Goal: Communication & Community: Participate in discussion

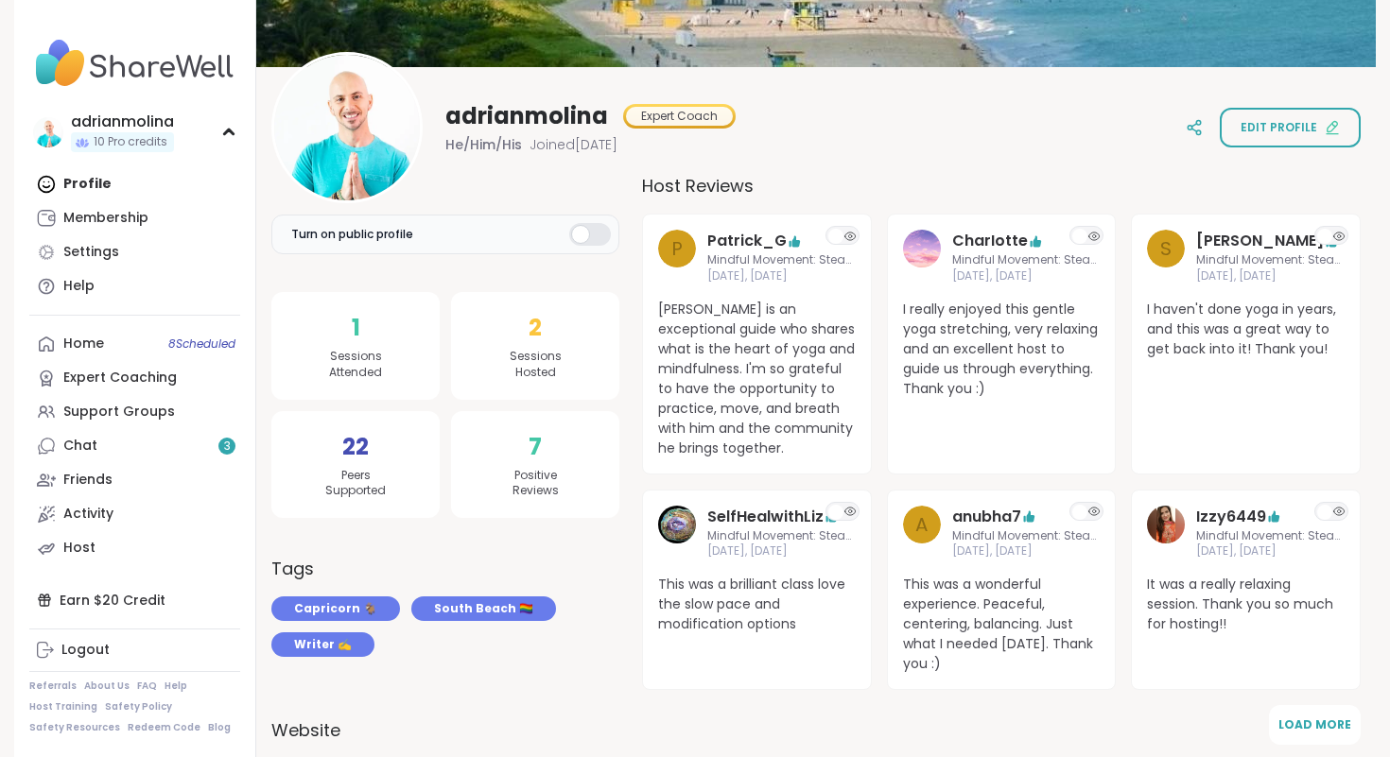
scroll to position [168, 0]
click at [889, 153] on div "adrianmolina Expert Coach He/Him/His Joined Jan 2025 Edit profile" at bounding box center [815, 128] width 1089 height 151
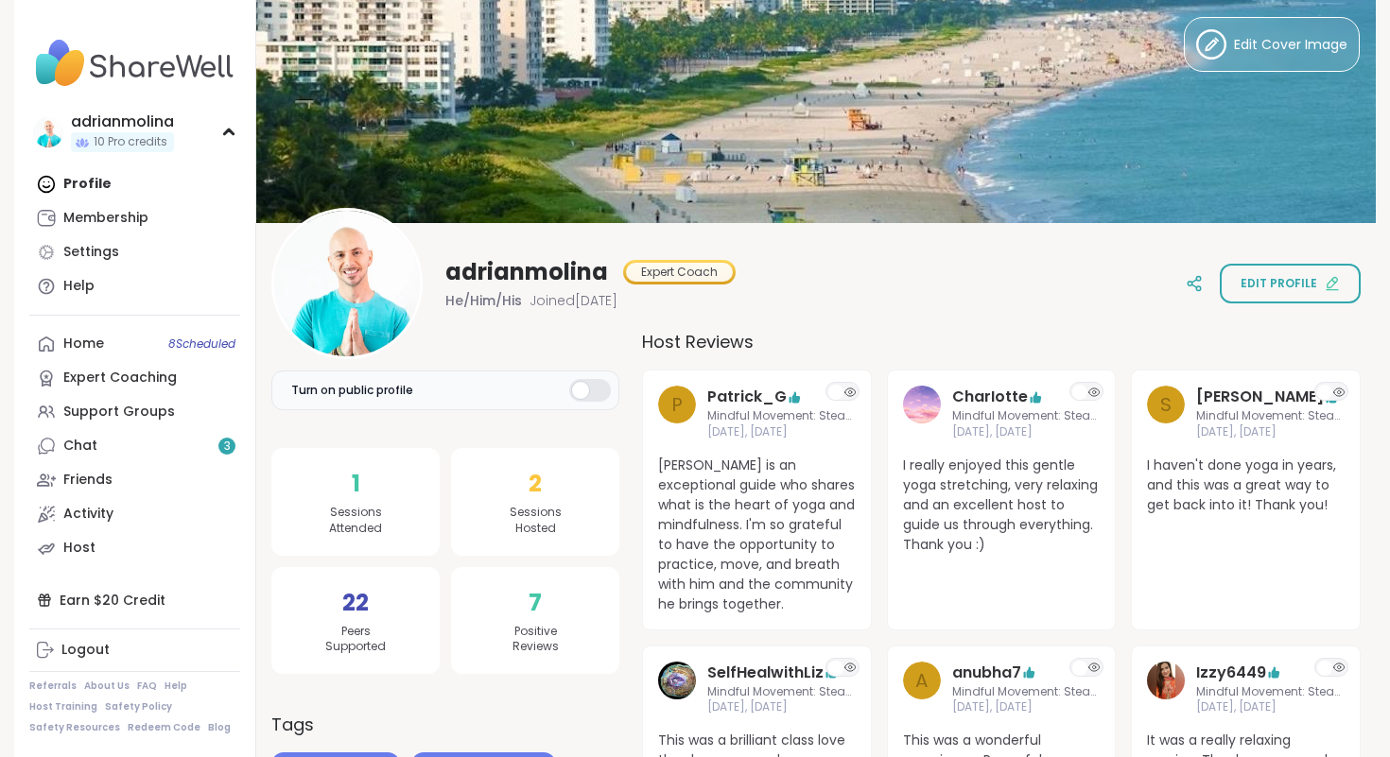
scroll to position [0, 0]
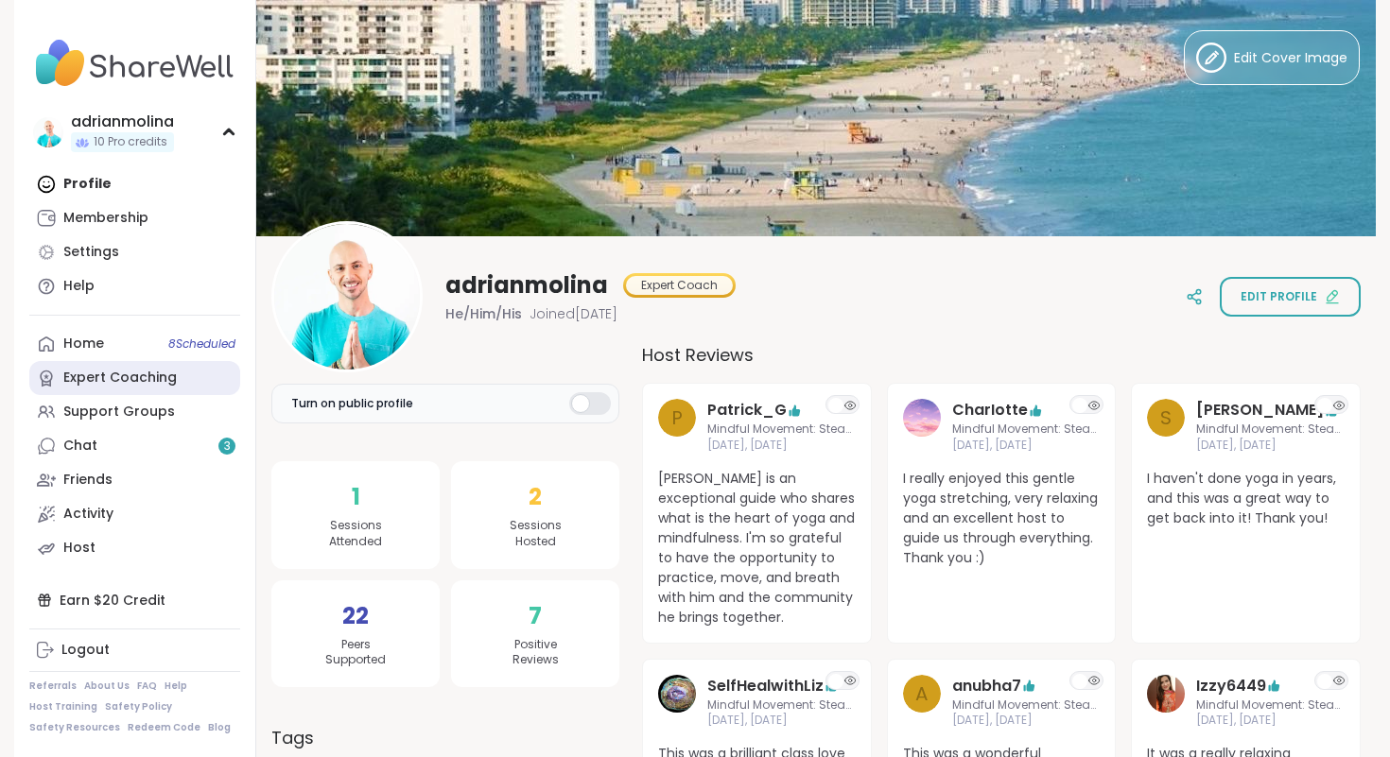
click at [122, 377] on div "Expert Coaching" at bounding box center [119, 378] width 113 height 19
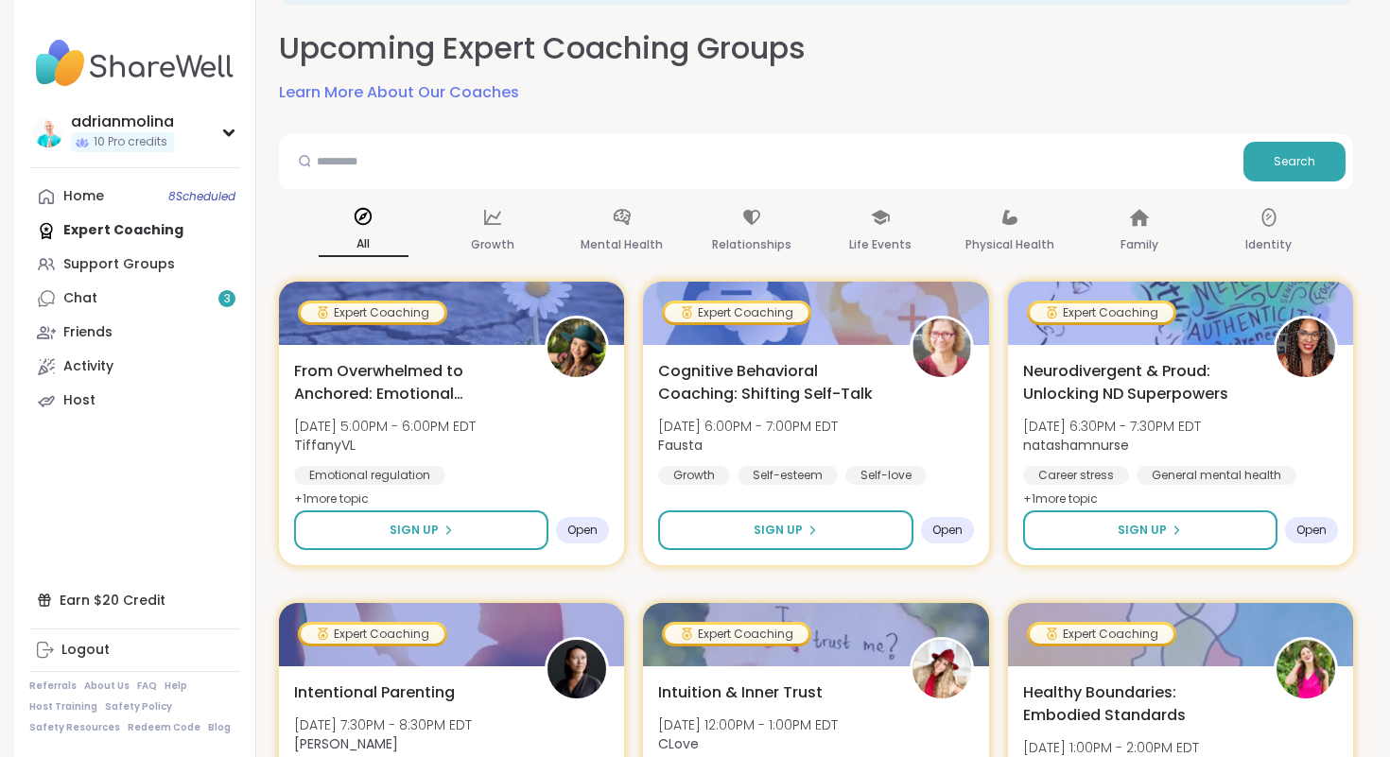
scroll to position [96, 0]
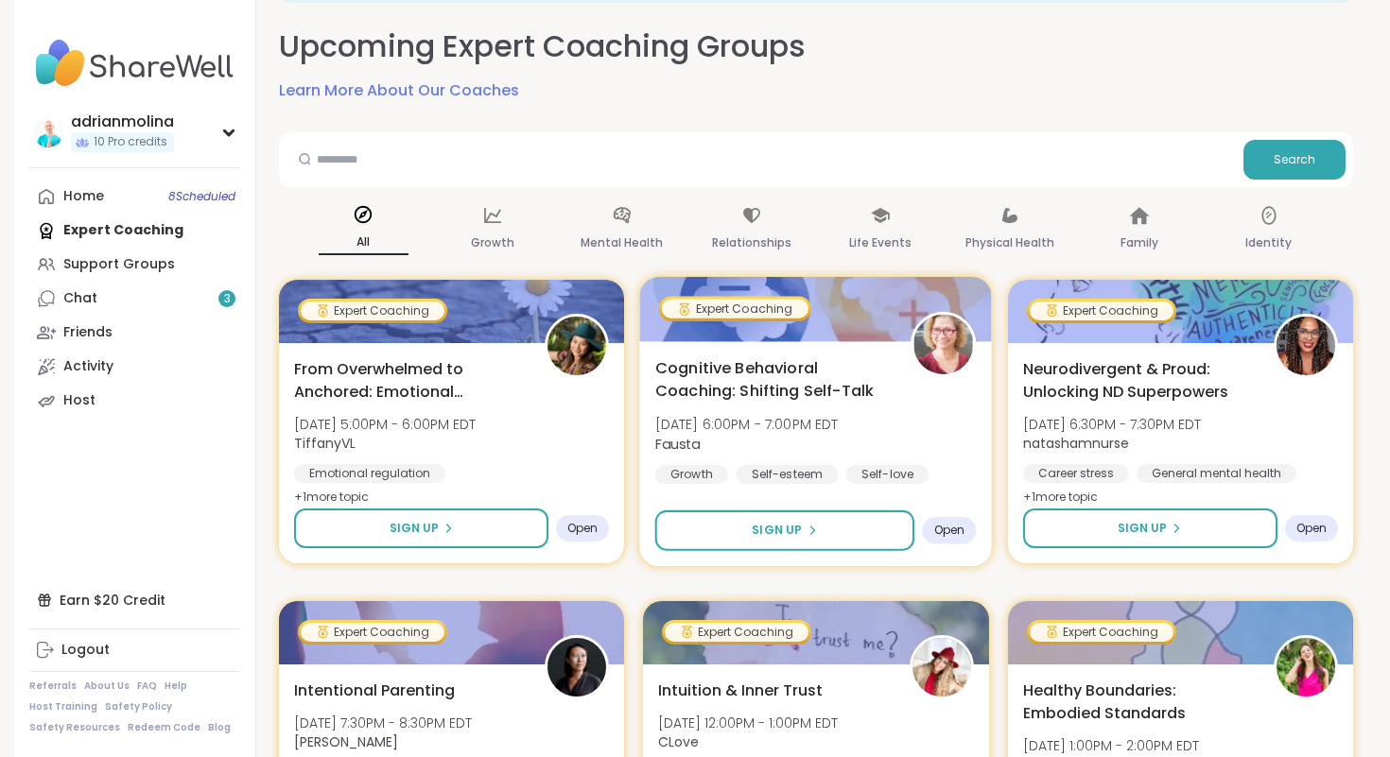
click at [885, 426] on div "Cognitive Behavioral Coaching: Shifting Self-Talk Tue, Oct 14 | 6:00PM - 7:00PM…" at bounding box center [815, 420] width 321 height 128
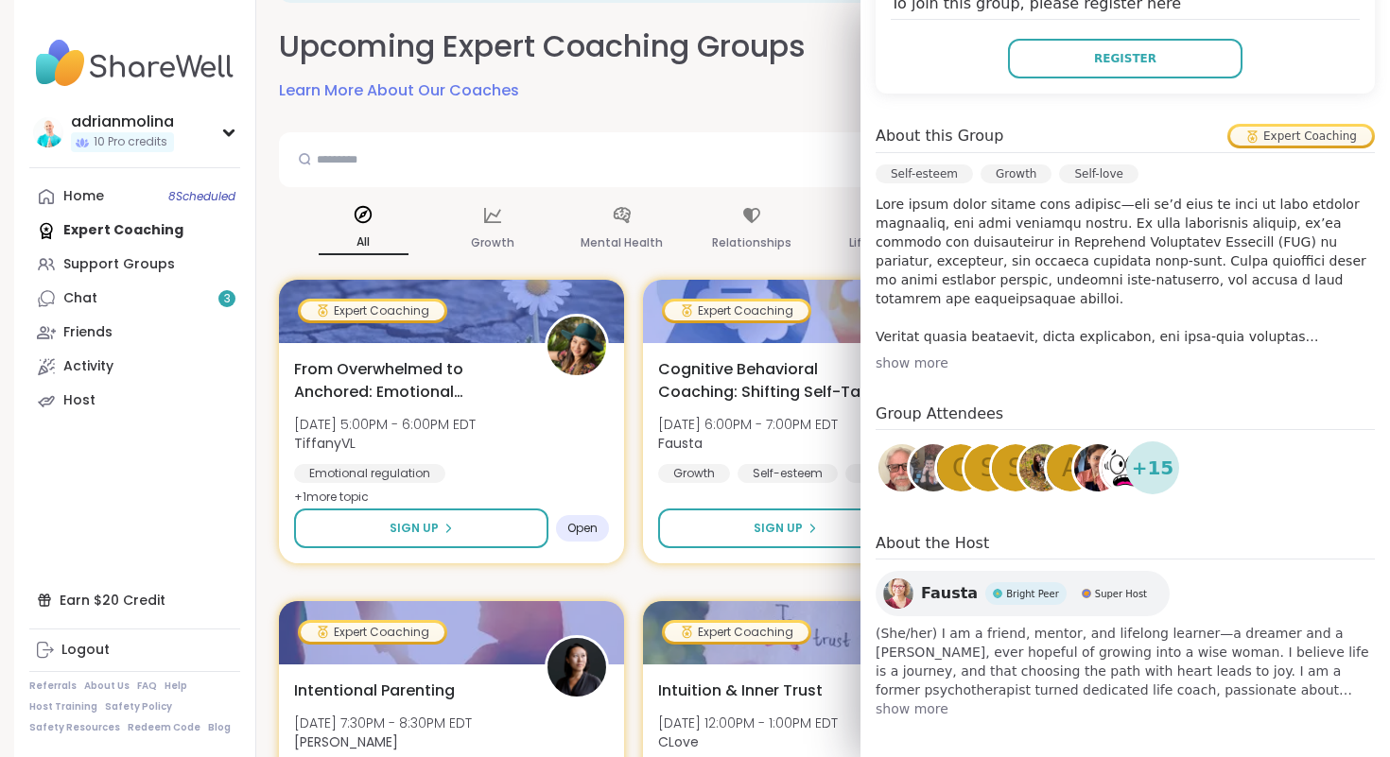
scroll to position [462, 0]
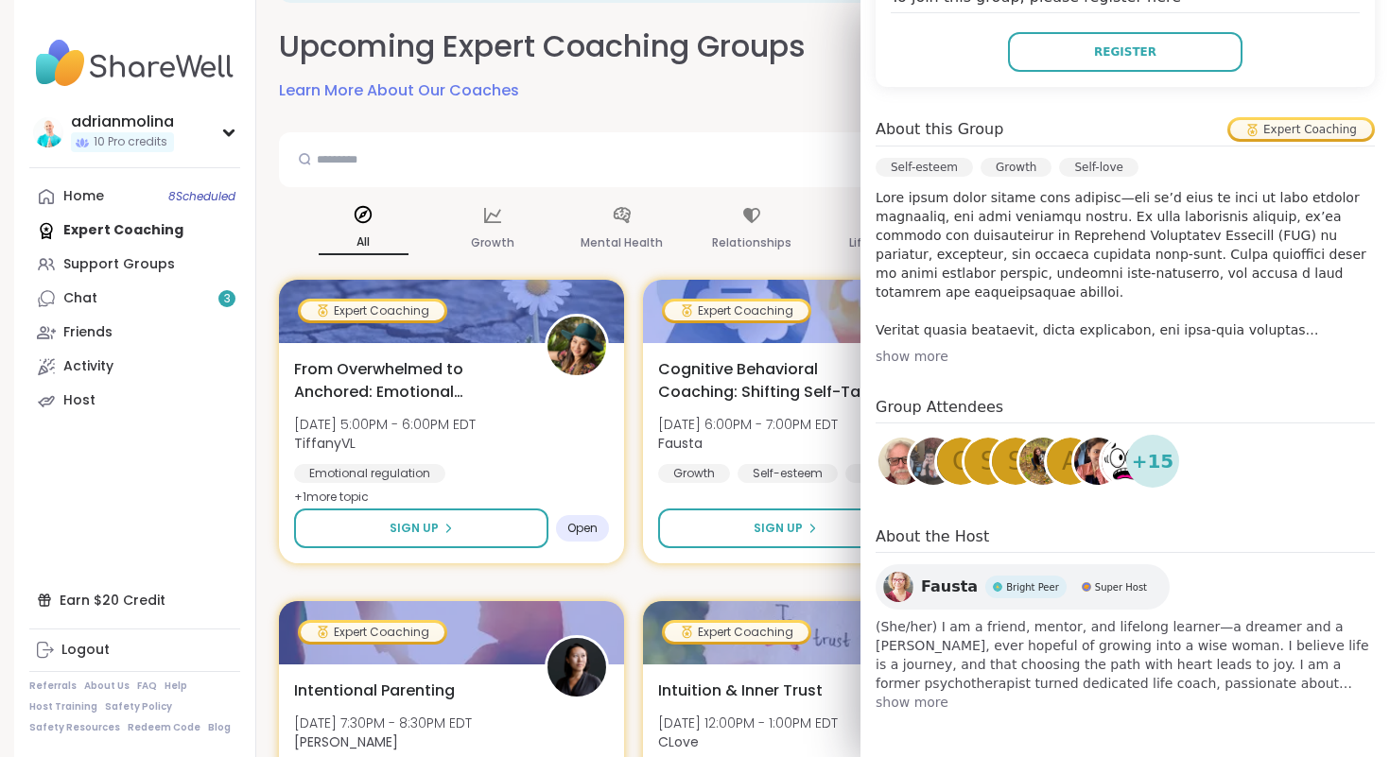
click at [1090, 461] on img at bounding box center [1097, 461] width 47 height 47
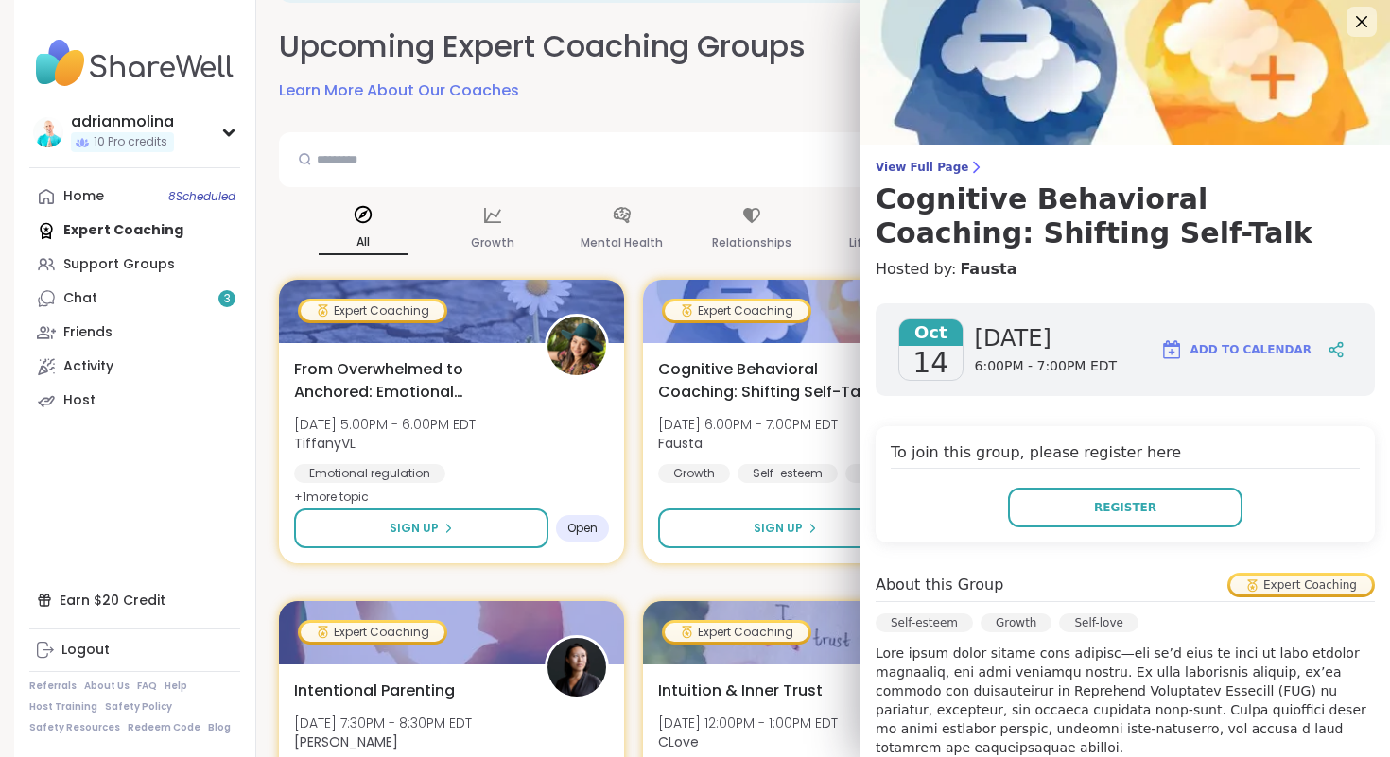
scroll to position [0, 0]
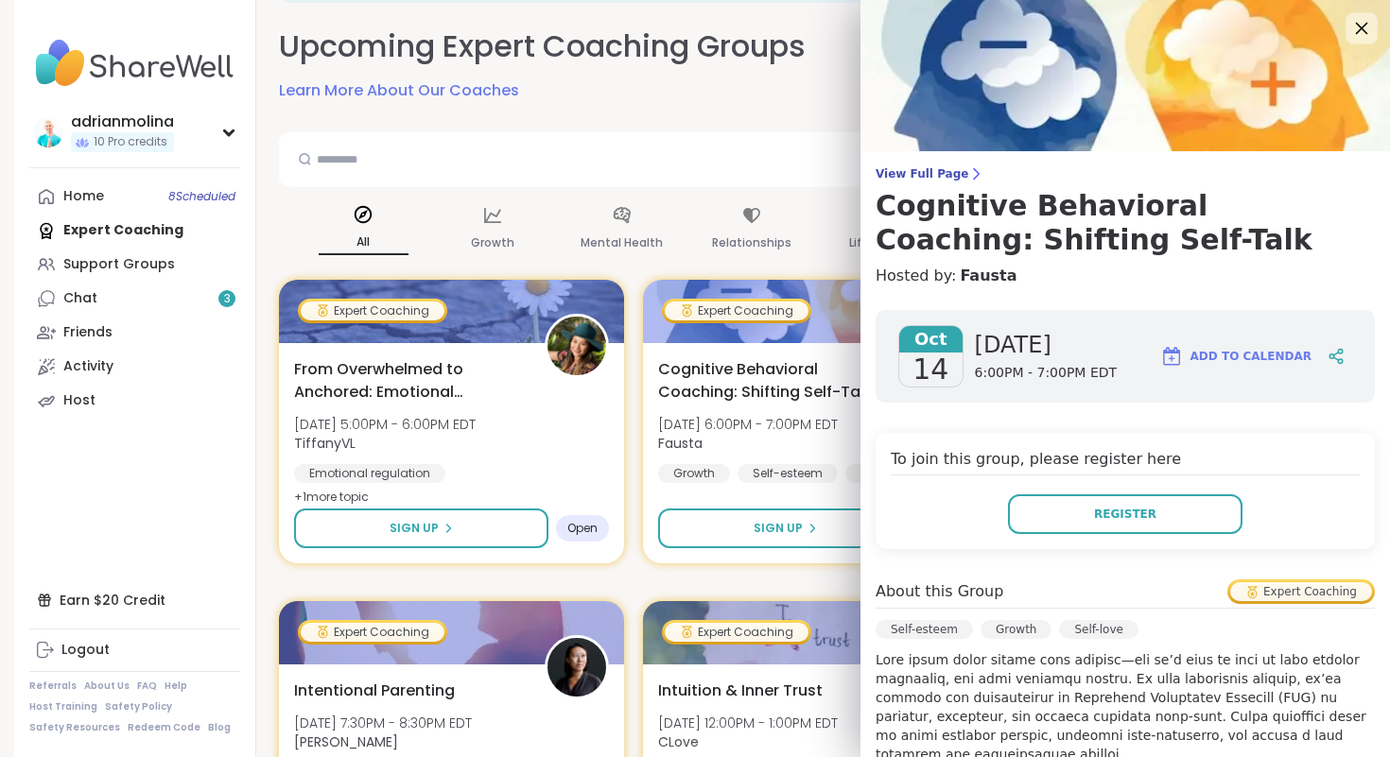
click at [1360, 34] on icon at bounding box center [1361, 28] width 24 height 24
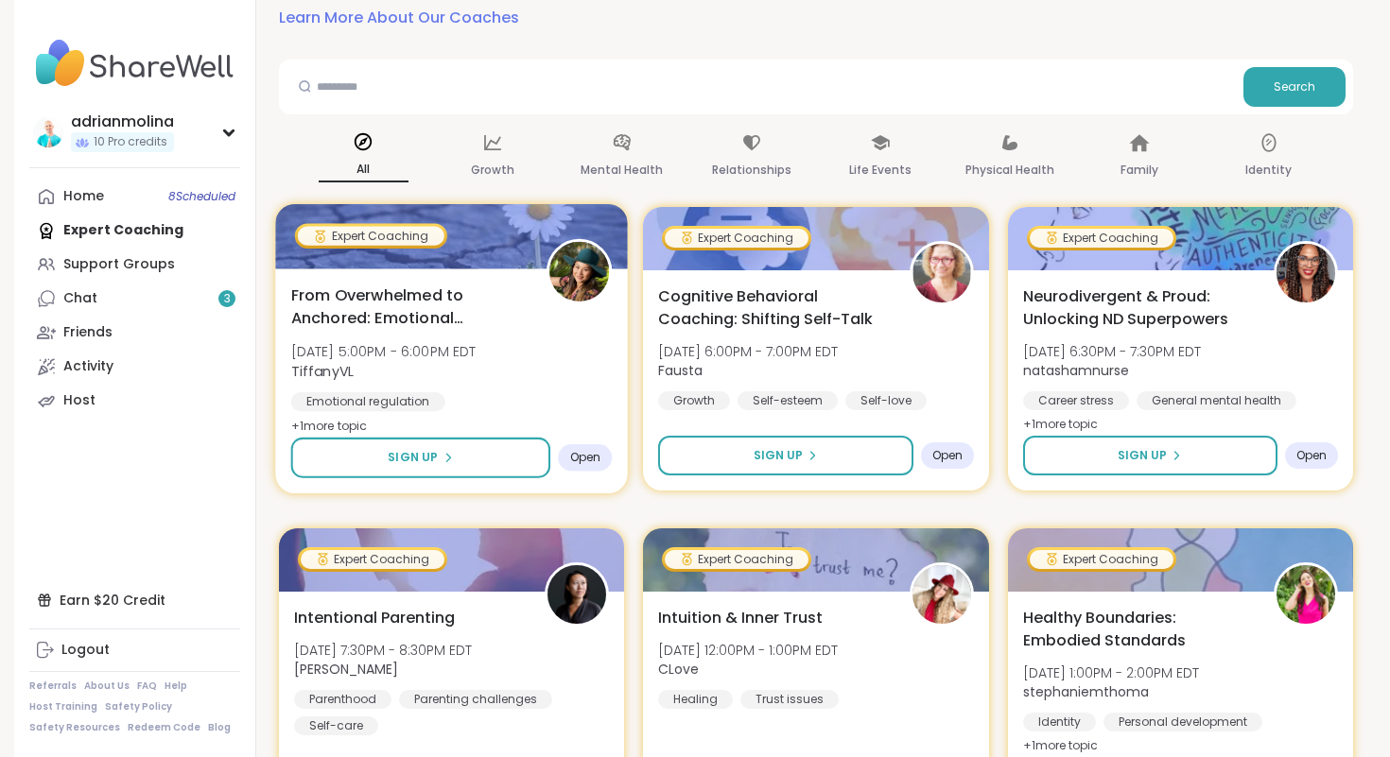
scroll to position [191, 0]
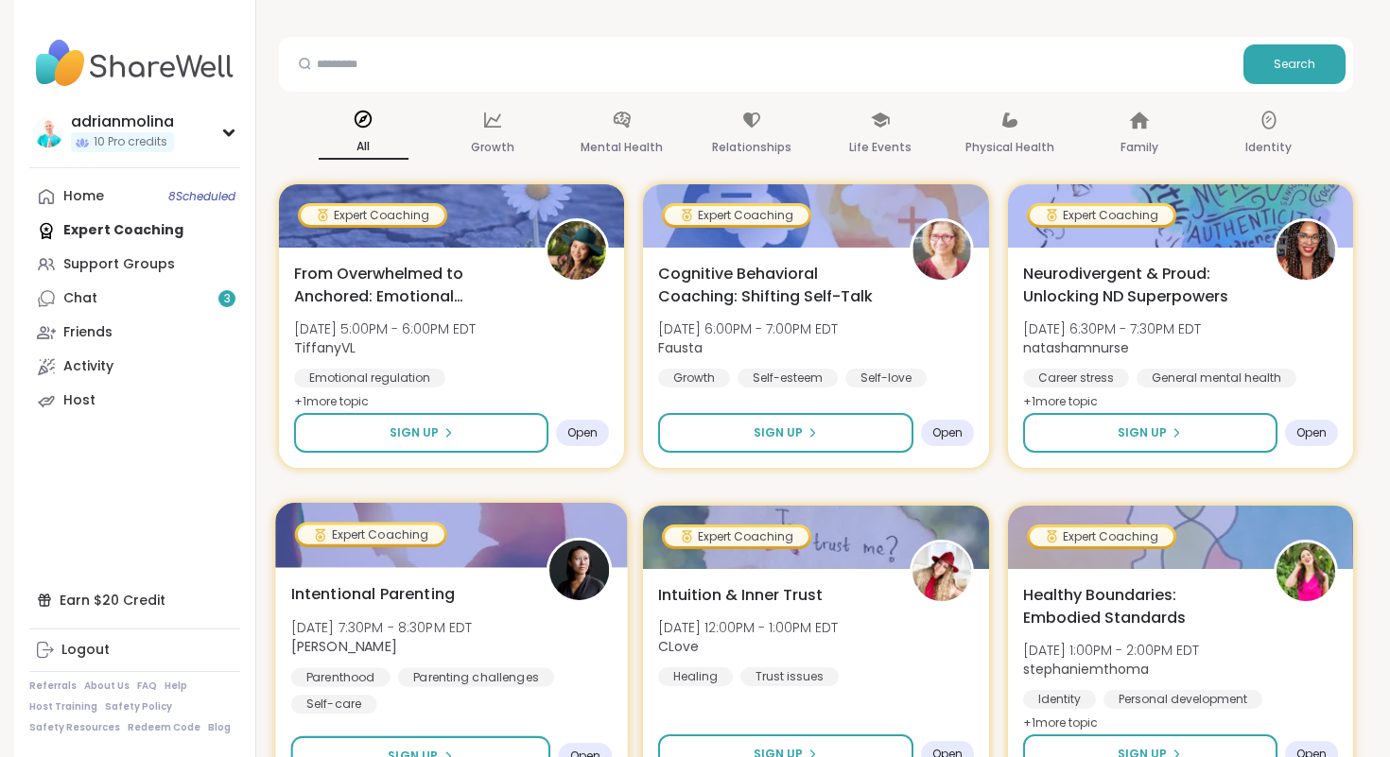
click at [517, 568] on div "Intentional Parenting Tue, Oct 14 | 7:30PM - 8:30PM EDT Natasha Parenthood Pare…" at bounding box center [451, 679] width 353 height 225
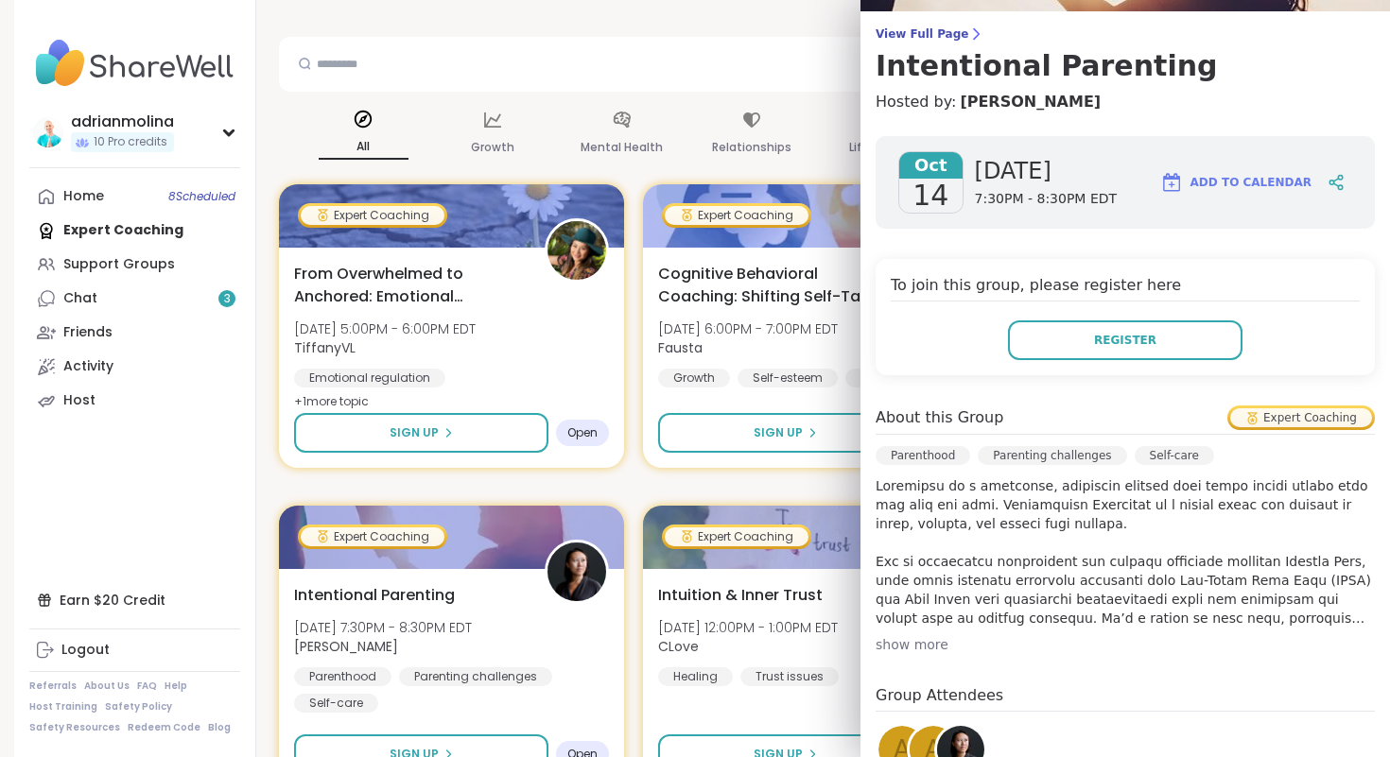
scroll to position [0, 0]
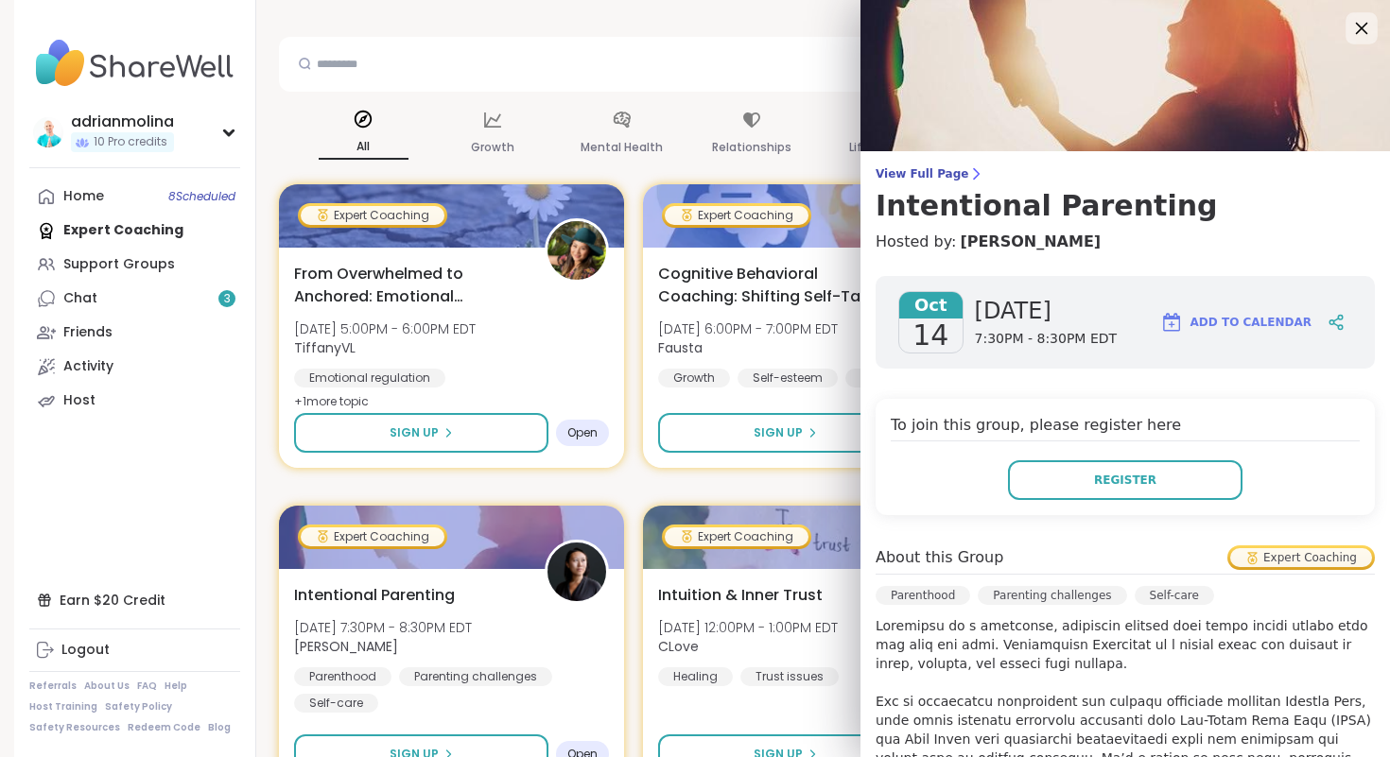
click at [1370, 31] on icon at bounding box center [1361, 28] width 24 height 24
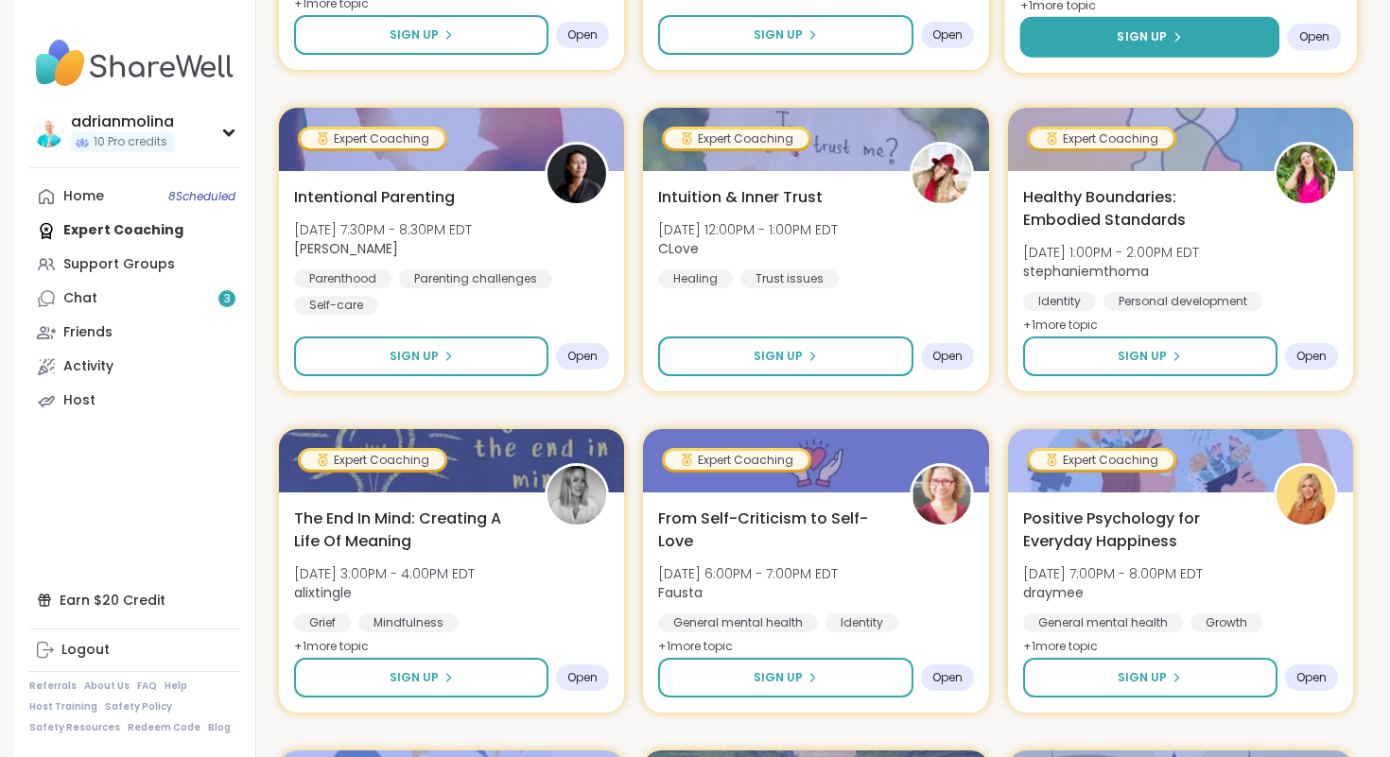
scroll to position [583, 0]
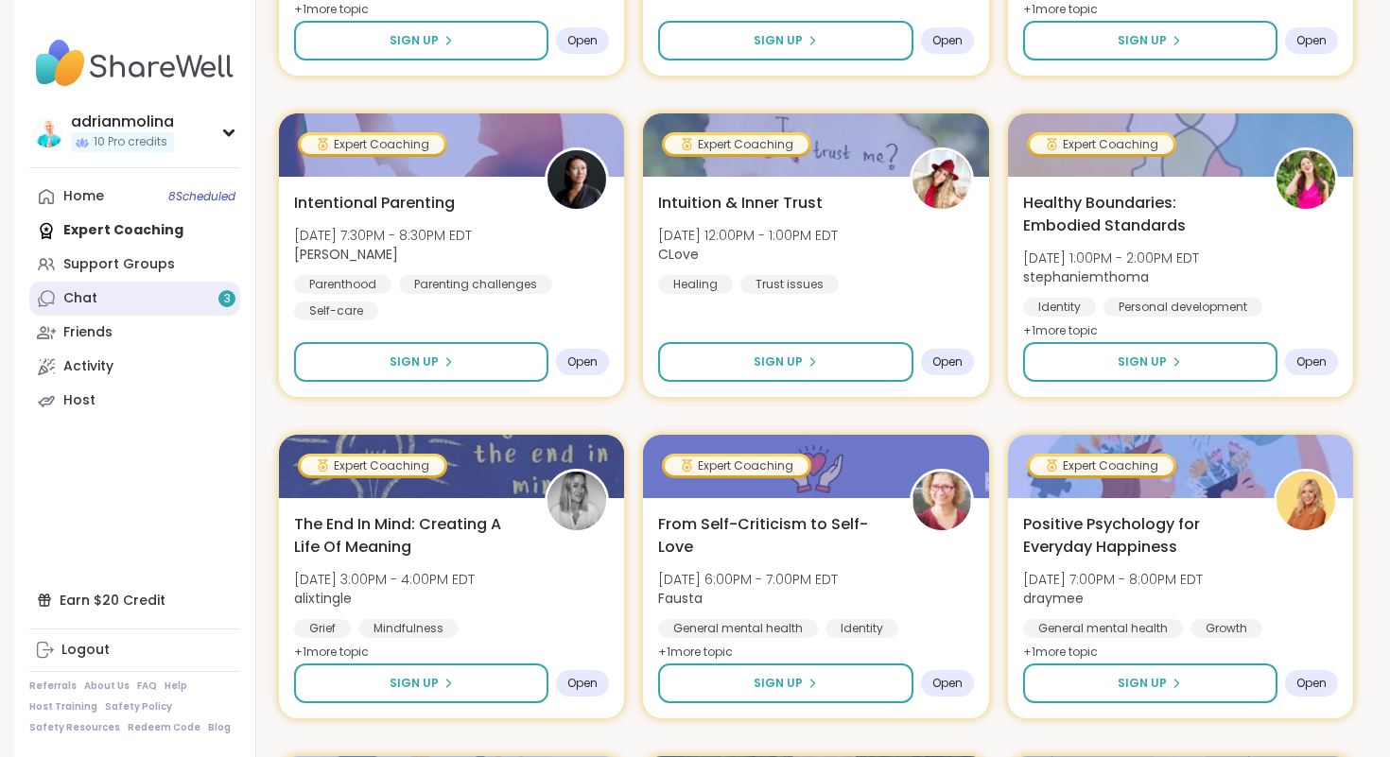
click at [165, 299] on link "Chat 3" at bounding box center [134, 299] width 211 height 34
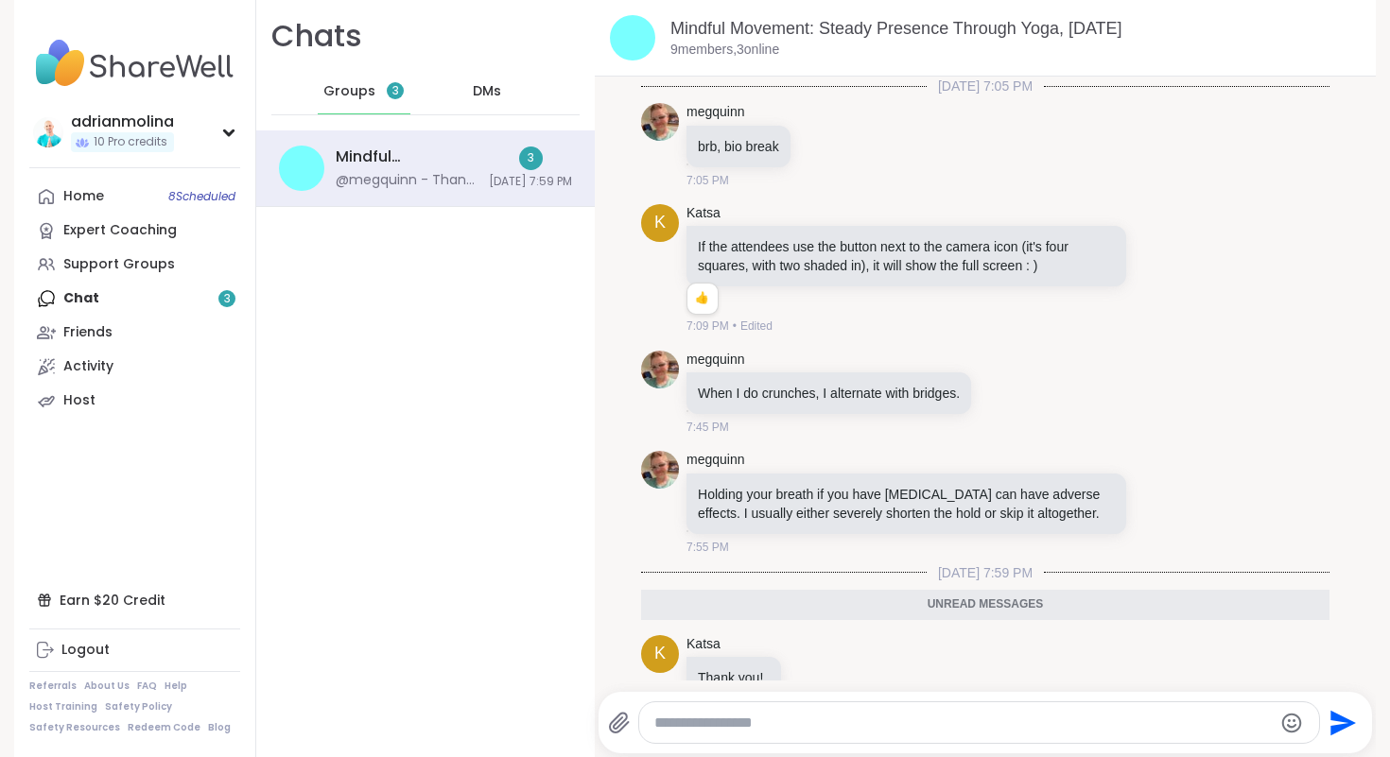
scroll to position [268, 0]
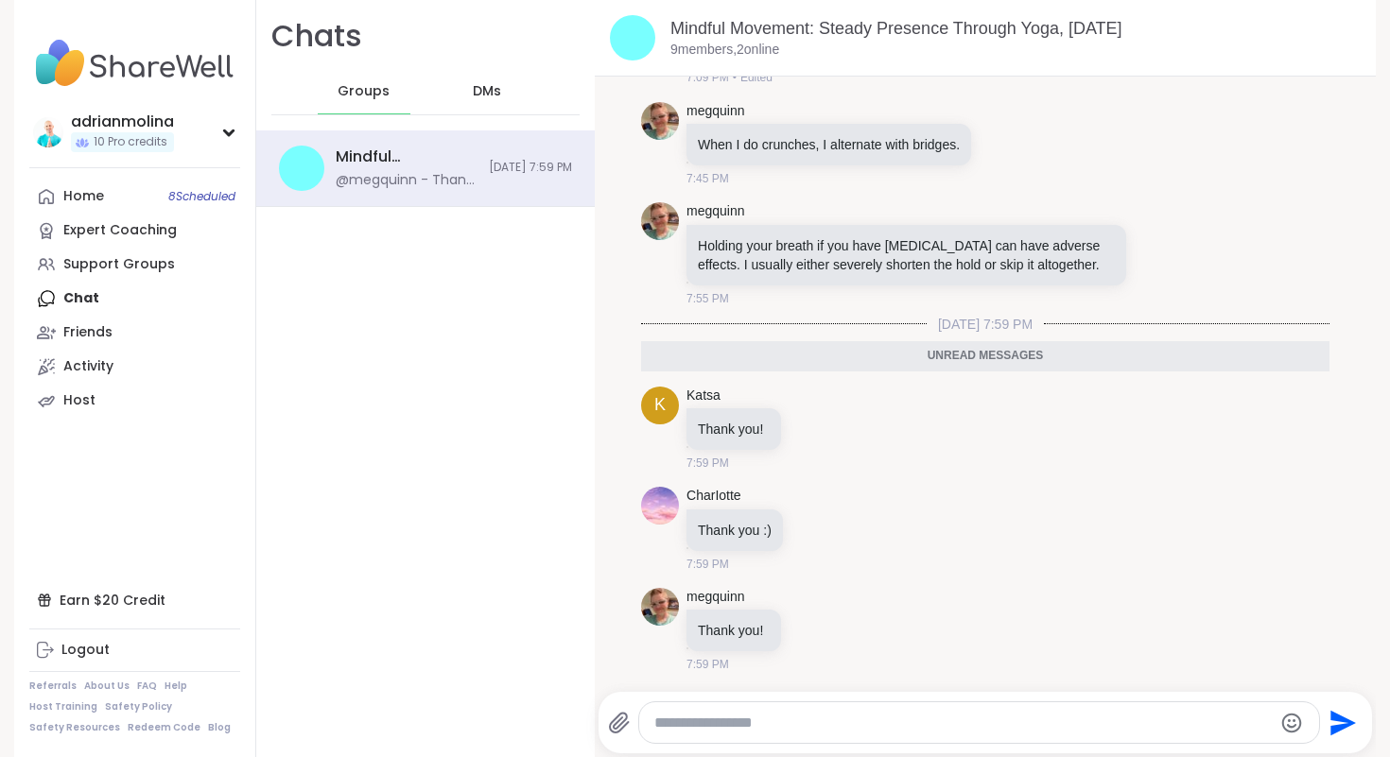
click at [1294, 719] on icon "Emoji picker" at bounding box center [1291, 723] width 23 height 23
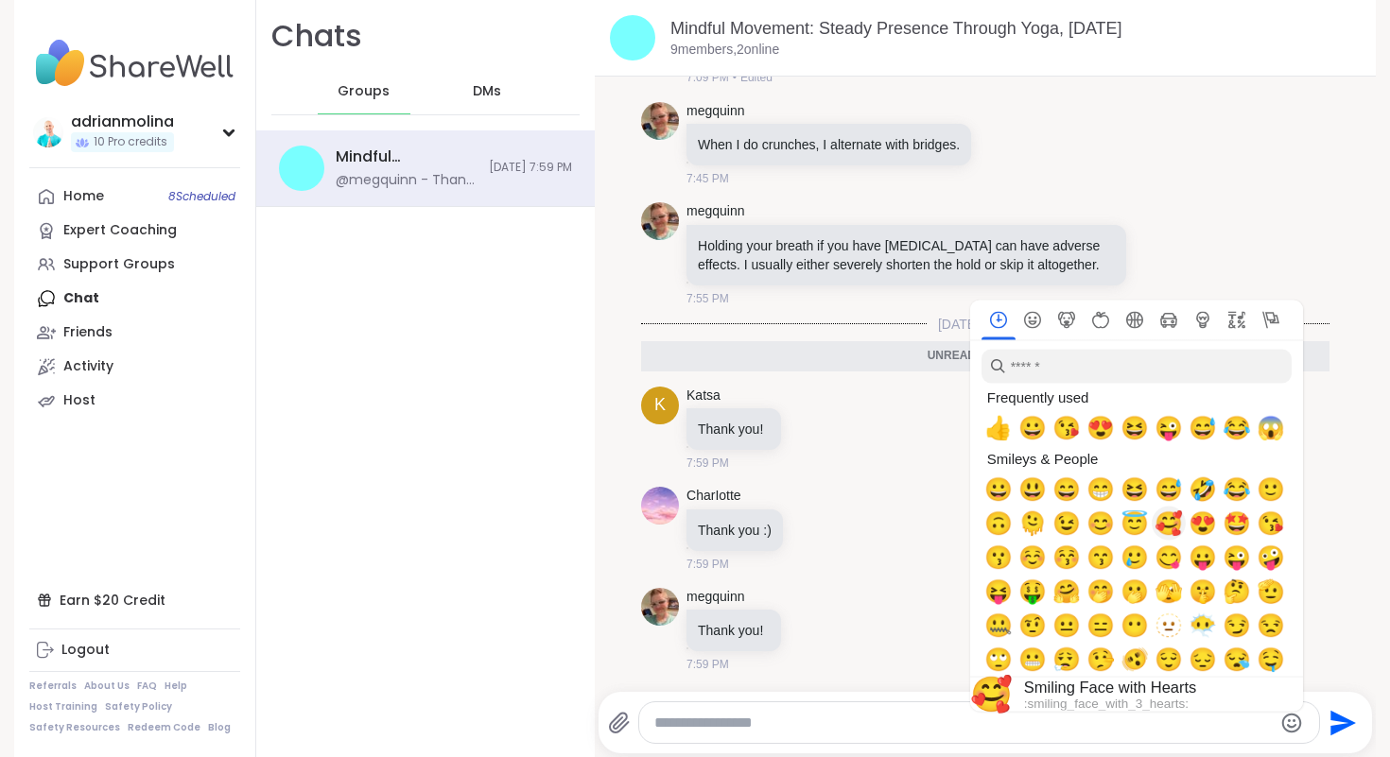
click at [1175, 528] on span "🥰" at bounding box center [1169, 524] width 28 height 26
type textarea "**"
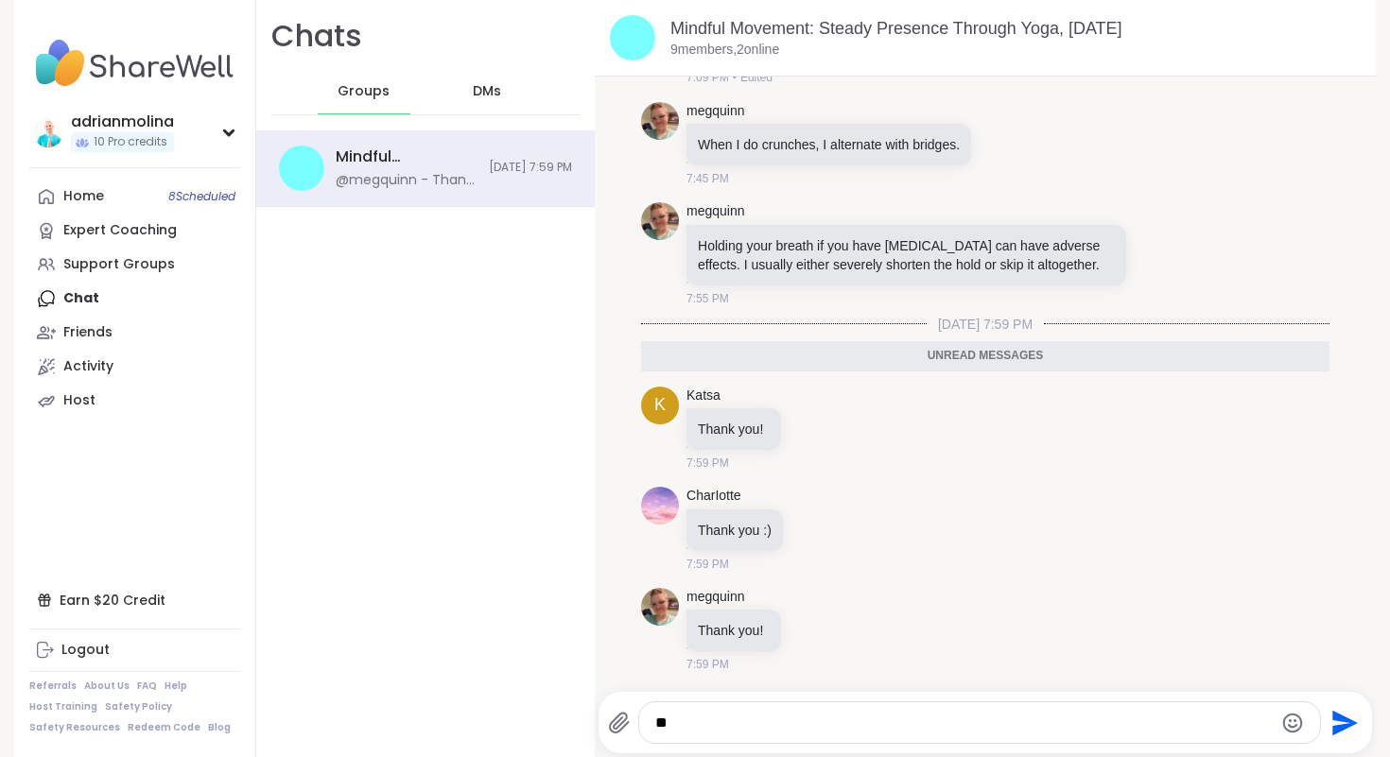
click at [1339, 715] on icon "Send" at bounding box center [1345, 723] width 26 height 26
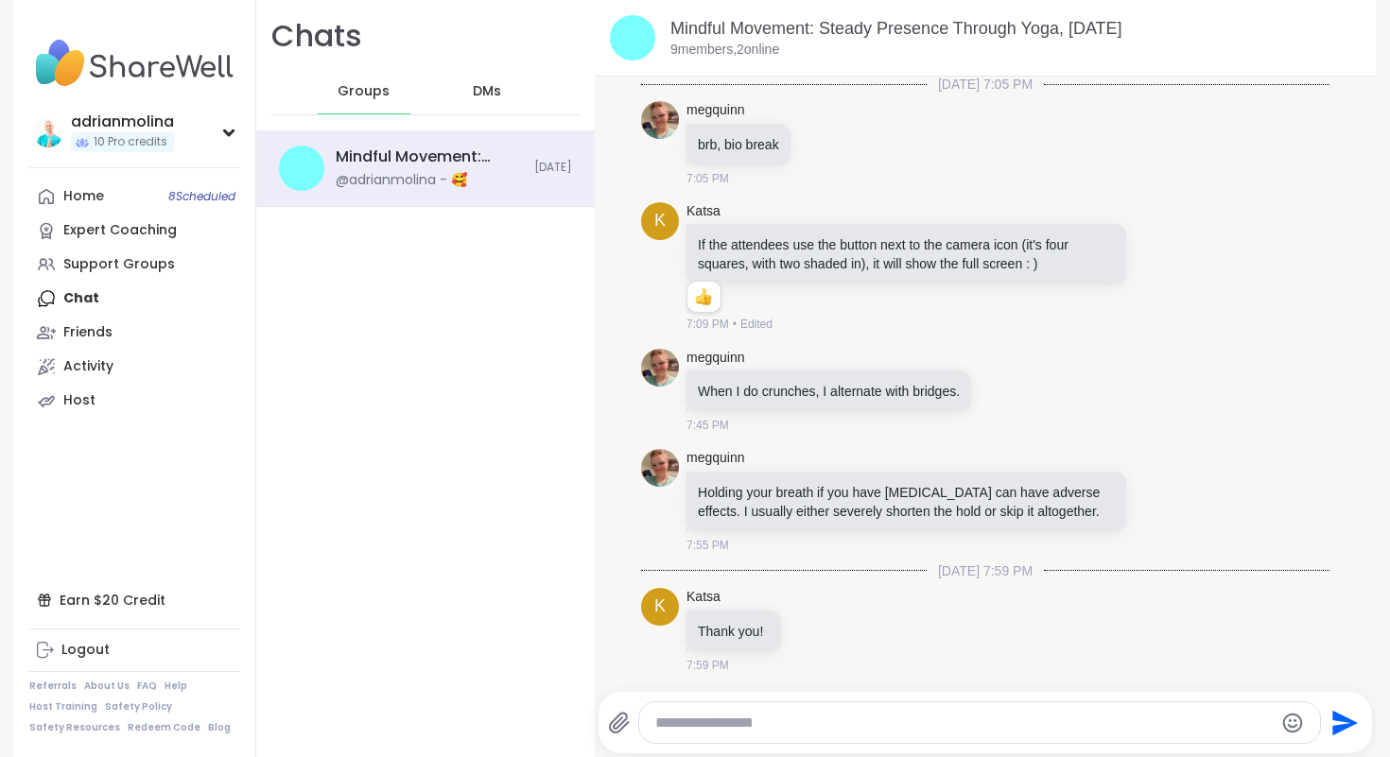
scroll to position [0, 0]
